Goal: Information Seeking & Learning: Learn about a topic

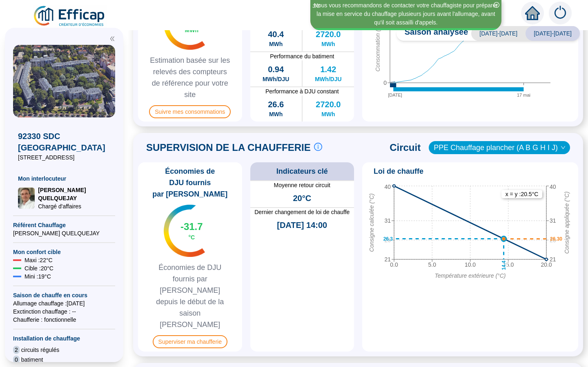
scroll to position [306, 0]
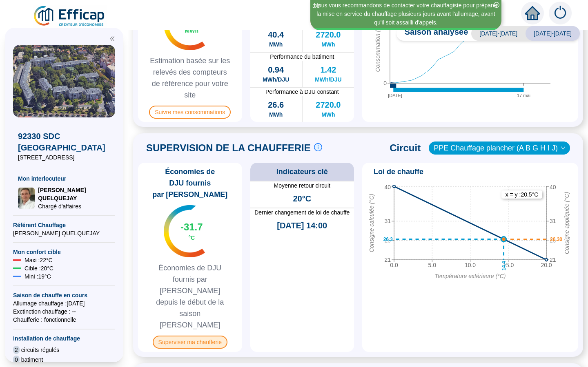
click at [197, 336] on span "Superviser ma chaufferie" at bounding box center [190, 342] width 75 height 13
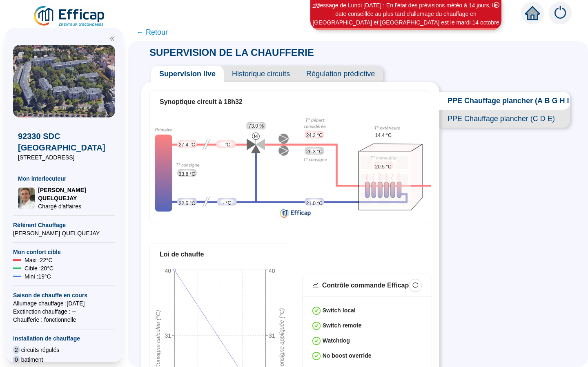
click at [329, 75] on span "Régulation prédictive" at bounding box center [340, 74] width 85 height 16
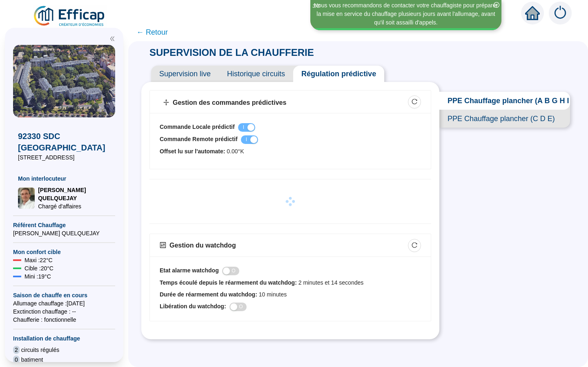
click at [148, 37] on span "← Retour" at bounding box center [151, 32] width 31 height 11
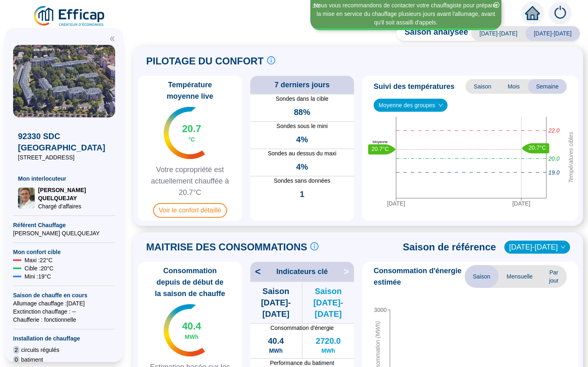
click at [152, 30] on span at bounding box center [357, 26] width 459 height 7
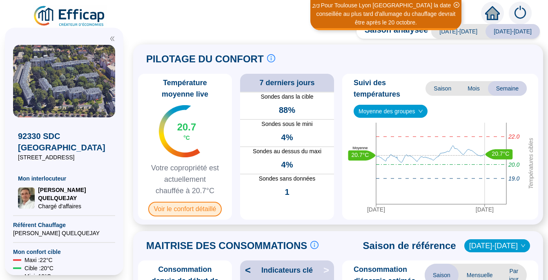
click at [191, 206] on span "Voir le confort détaillé" at bounding box center [185, 209] width 74 height 15
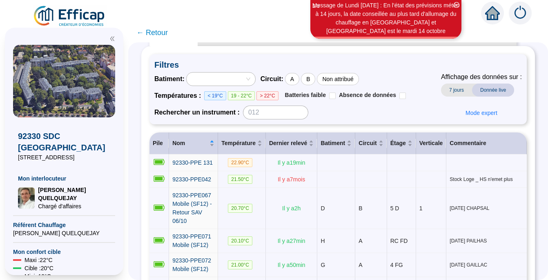
scroll to position [37, 0]
click at [296, 80] on div "A" at bounding box center [292, 79] width 14 height 12
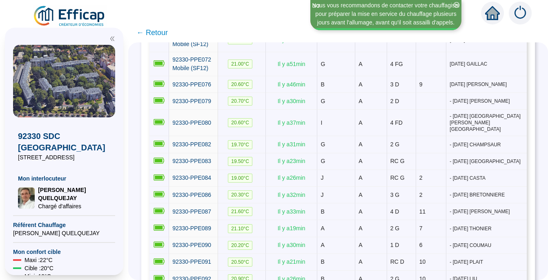
scroll to position [63, 0]
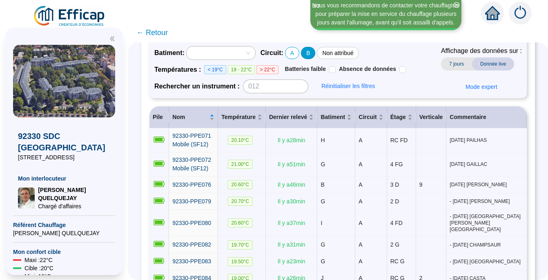
click at [312, 53] on div "B" at bounding box center [308, 53] width 14 height 12
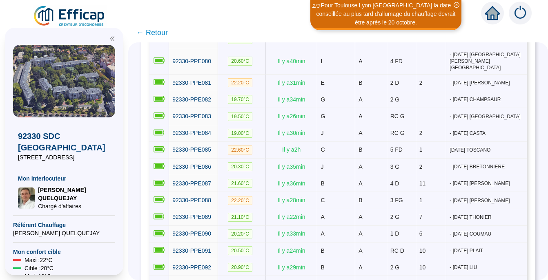
scroll to position [0, 0]
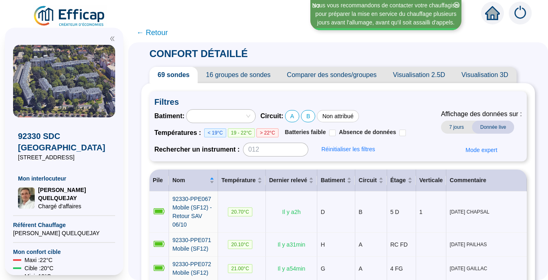
click at [480, 75] on span "Visualisation 3D" at bounding box center [484, 75] width 63 height 16
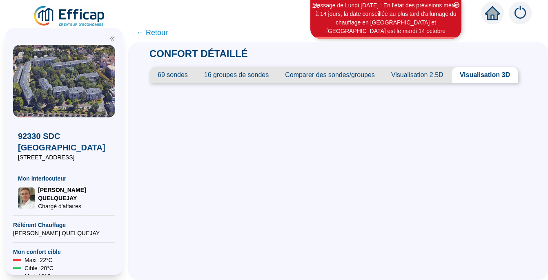
click at [426, 75] on span "Visualisation 2.5D" at bounding box center [417, 75] width 69 height 16
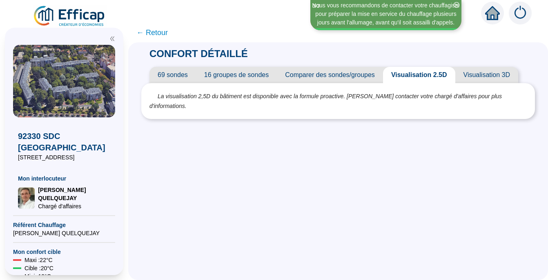
click at [249, 75] on span "16 groupes de sondes" at bounding box center [236, 75] width 81 height 16
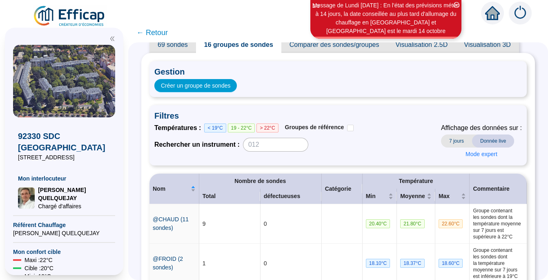
scroll to position [5, 0]
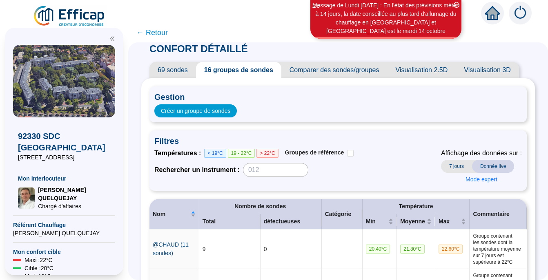
click at [322, 70] on span "Comparer des sondes/groupes" at bounding box center [334, 70] width 106 height 16
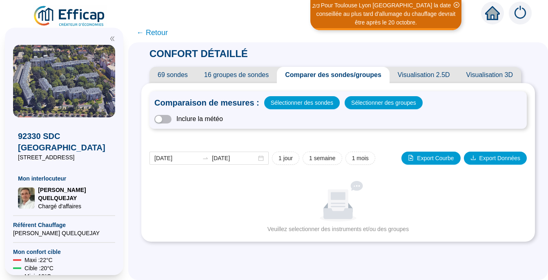
click at [229, 73] on span "16 groupes de sondes" at bounding box center [236, 75] width 81 height 16
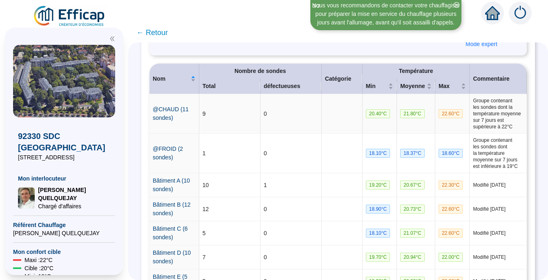
scroll to position [157, 0]
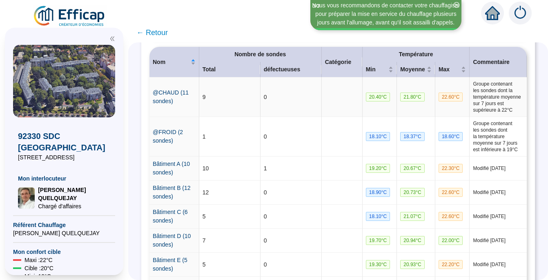
click at [163, 97] on td "@CHAUD (11 sondes)" at bounding box center [174, 98] width 50 height 40
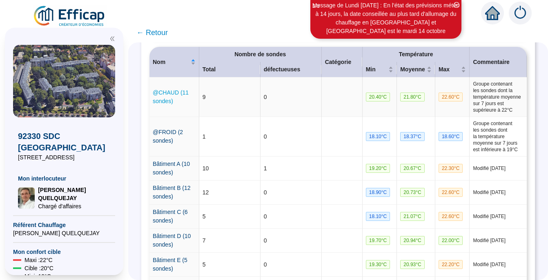
click at [167, 100] on link "@CHAUD (11 sondes)" at bounding box center [171, 96] width 36 height 15
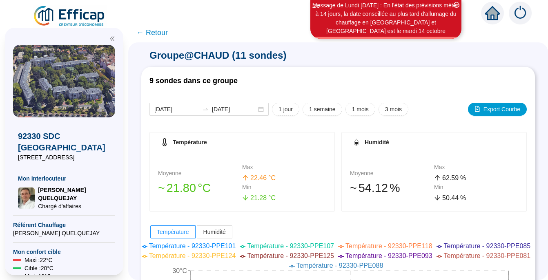
click at [150, 32] on span "← Retour" at bounding box center [151, 32] width 31 height 11
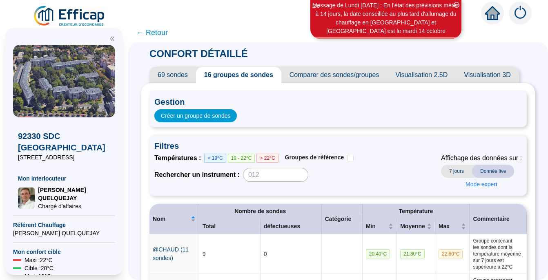
click at [174, 71] on span "69 sondes" at bounding box center [172, 75] width 47 height 16
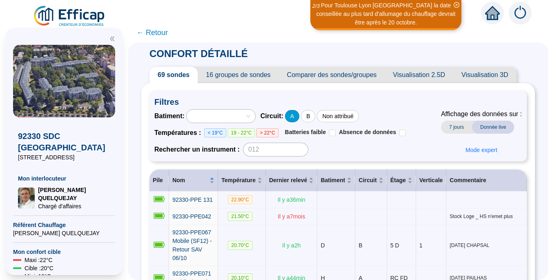
click at [296, 116] on div "A" at bounding box center [292, 116] width 14 height 12
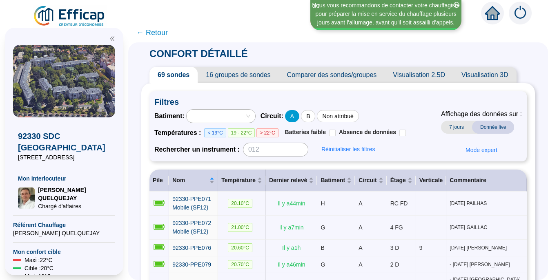
click at [296, 116] on div "A" at bounding box center [292, 116] width 14 height 12
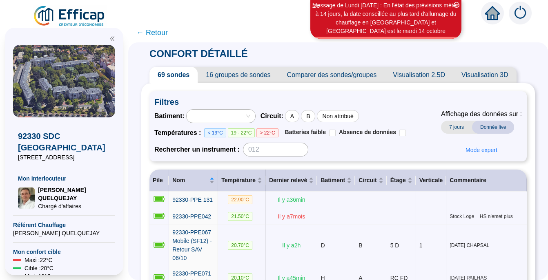
click at [234, 75] on span "16 groupes de sondes" at bounding box center [237, 75] width 81 height 16
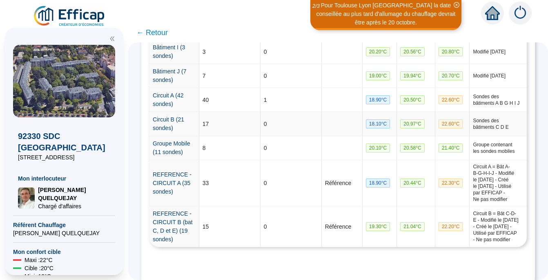
scroll to position [438, 0]
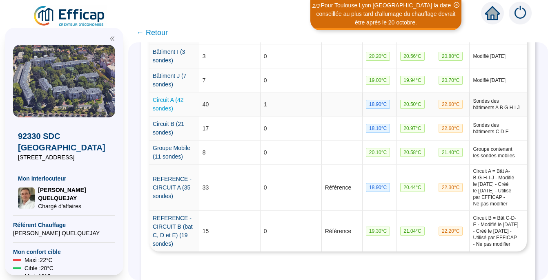
click at [167, 102] on link "Circuit A (42 sondes)" at bounding box center [168, 104] width 31 height 15
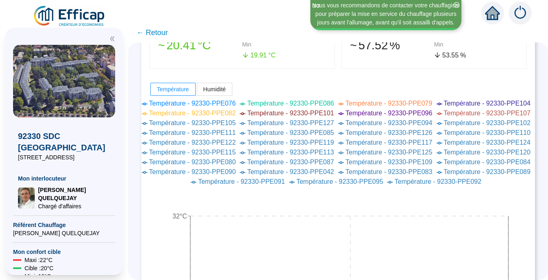
scroll to position [150, 0]
